Goal: Information Seeking & Learning: Learn about a topic

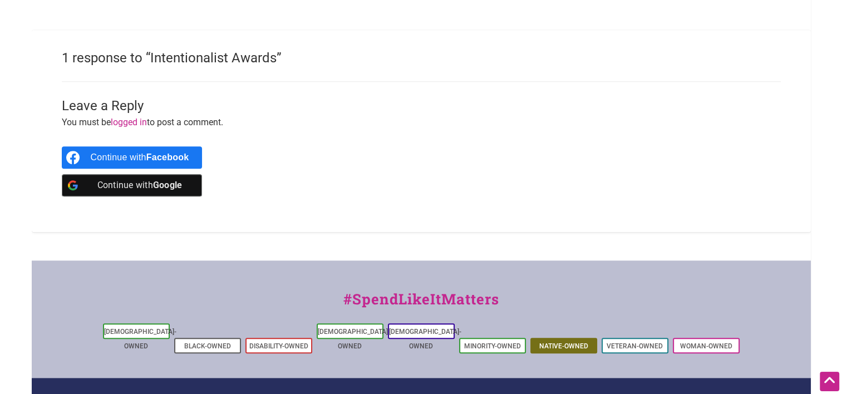
scroll to position [1149, 0]
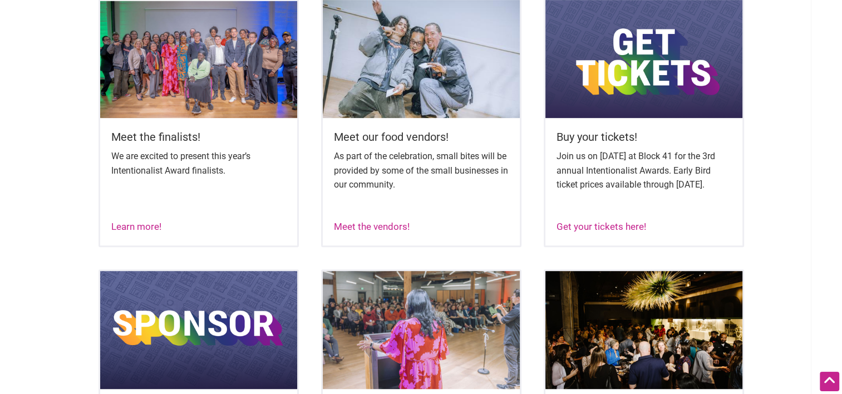
scroll to position [425, 0]
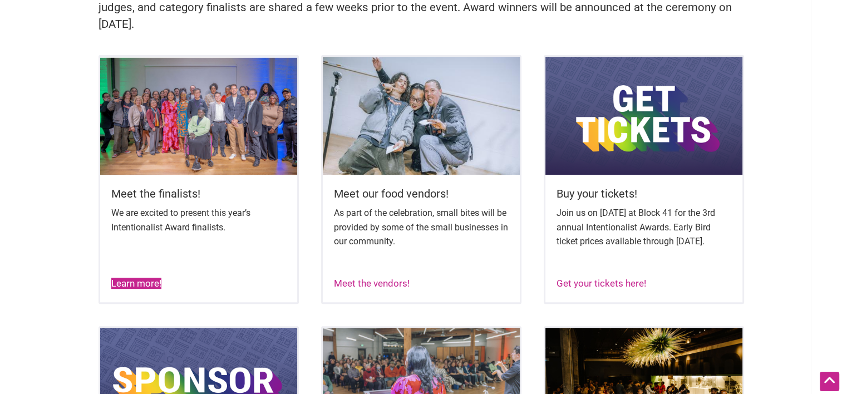
click at [149, 289] on link "Learn more!" at bounding box center [136, 283] width 50 height 11
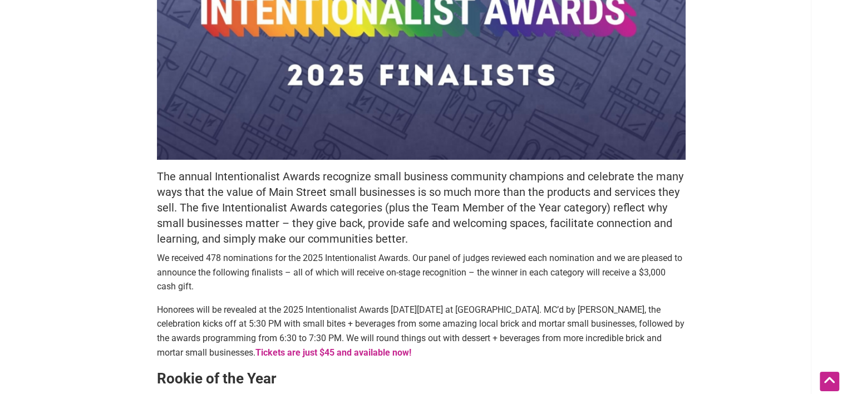
scroll to position [254, 0]
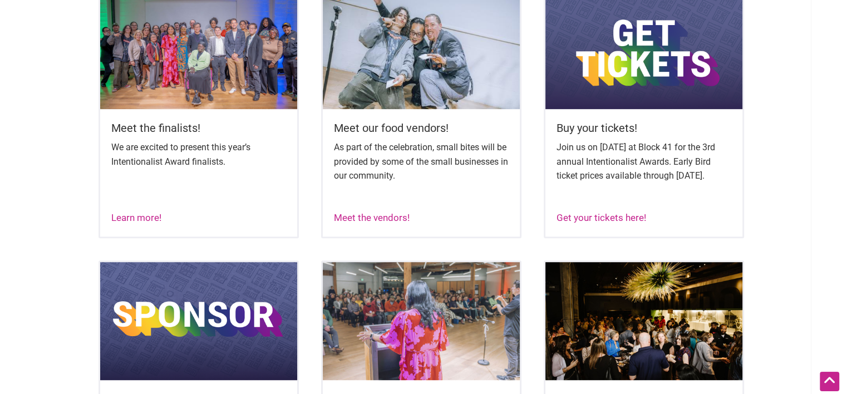
scroll to position [492, 0]
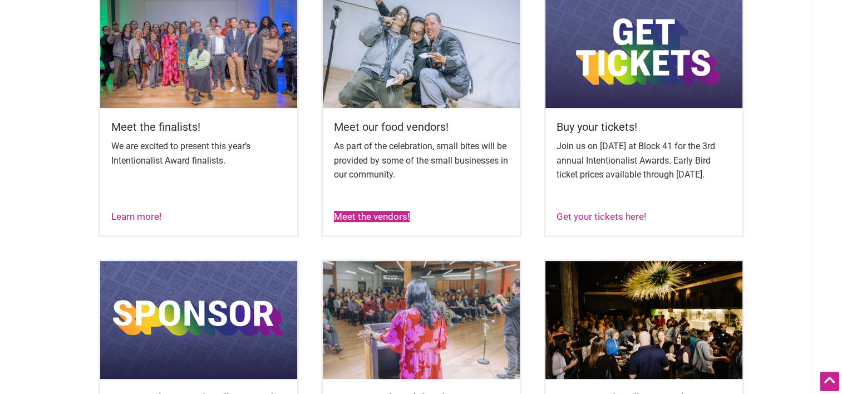
click at [395, 222] on link "Meet the vendors!" at bounding box center [372, 216] width 76 height 11
